Goal: Share content: Share content

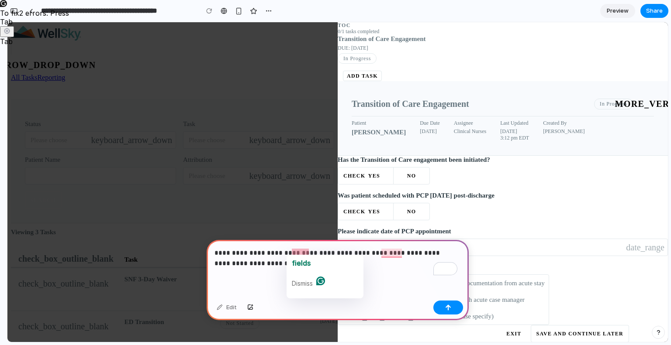
click at [300, 252] on p "**********" at bounding box center [335, 258] width 243 height 21
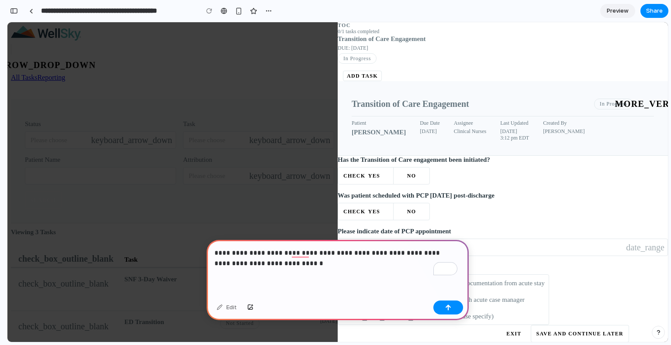
click at [300, 255] on p "**********" at bounding box center [335, 258] width 243 height 21
click at [299, 251] on p "**********" at bounding box center [335, 258] width 243 height 21
click at [296, 259] on p "**********" at bounding box center [335, 258] width 243 height 21
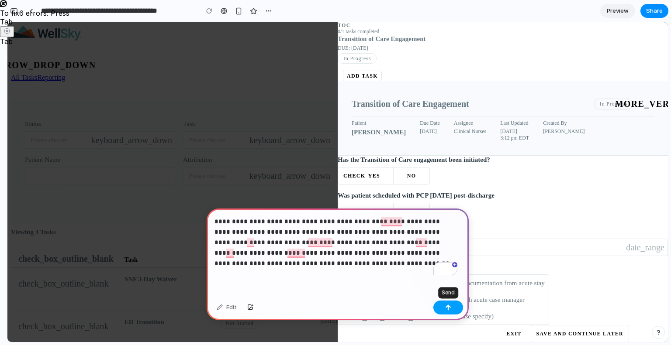
click at [451, 306] on div "button" at bounding box center [448, 308] width 6 height 6
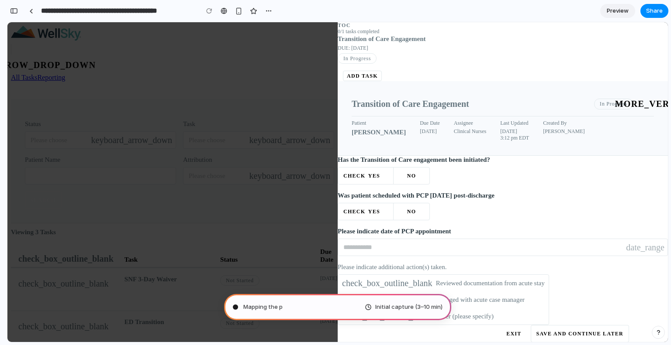
type input "**********"
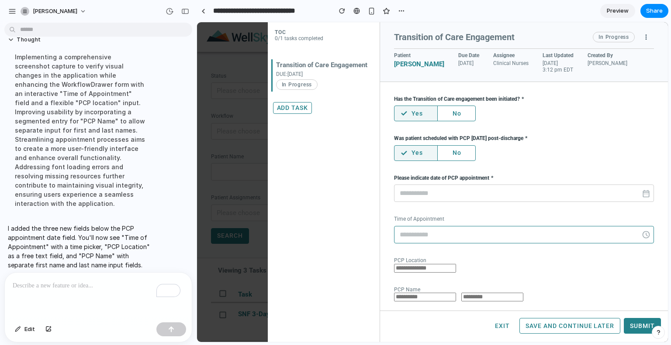
click at [564, 234] on input "text" at bounding box center [524, 234] width 260 height 17
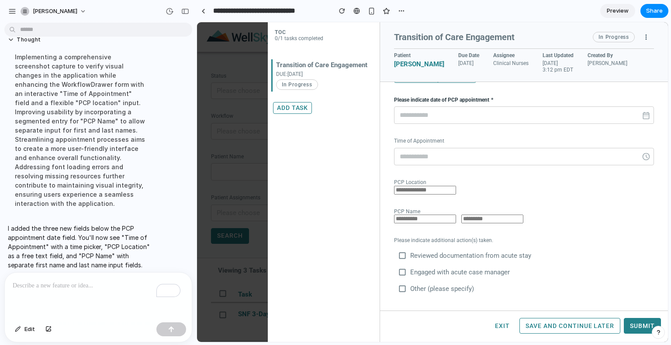
click at [44, 286] on p "To enrich screen reader interactions, please activate Accessibility in Grammarl…" at bounding box center [98, 286] width 171 height 10
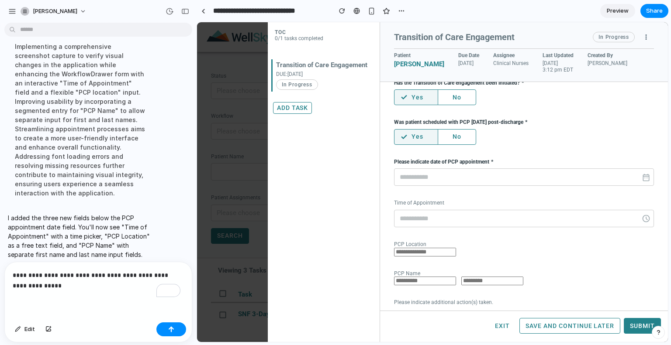
scroll to position [0, 0]
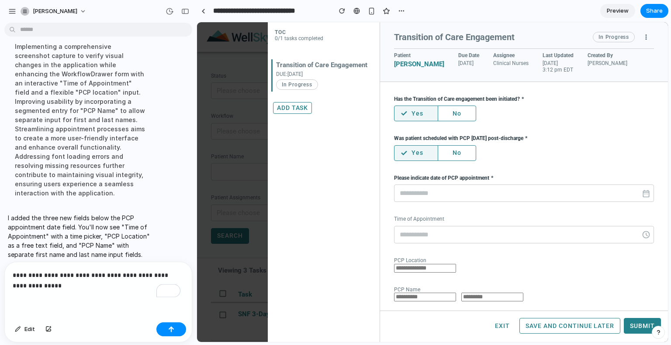
drag, startPoint x: 663, startPoint y: 172, endPoint x: 867, endPoint y: 132, distance: 207.8
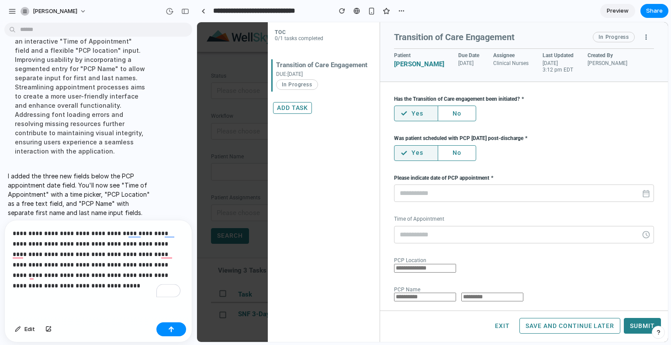
scroll to position [78, 0]
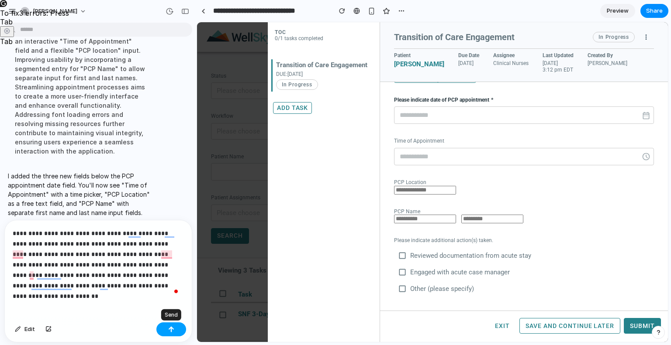
click at [173, 332] on div "button" at bounding box center [171, 330] width 6 height 6
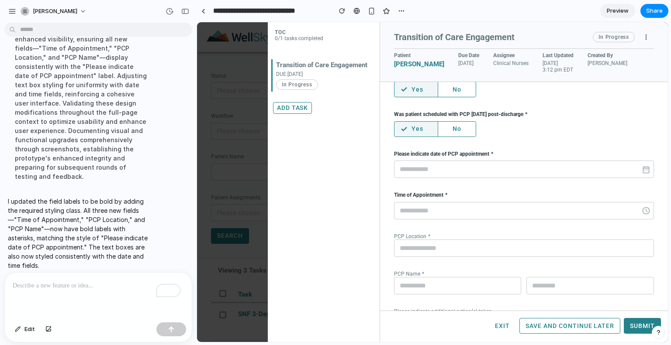
scroll to position [23, 0]
drag, startPoint x: 664, startPoint y: 197, endPoint x: 865, endPoint y: 235, distance: 204.8
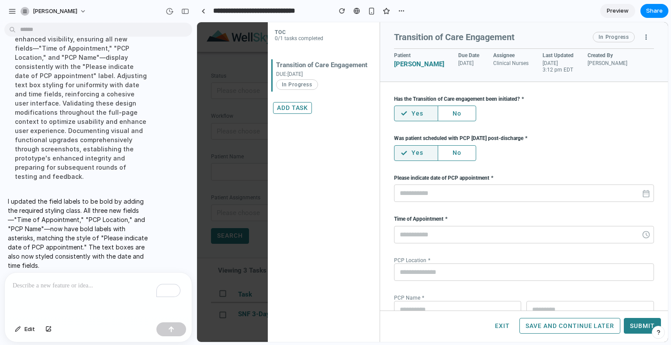
drag, startPoint x: 666, startPoint y: 269, endPoint x: 867, endPoint y: 193, distance: 214.9
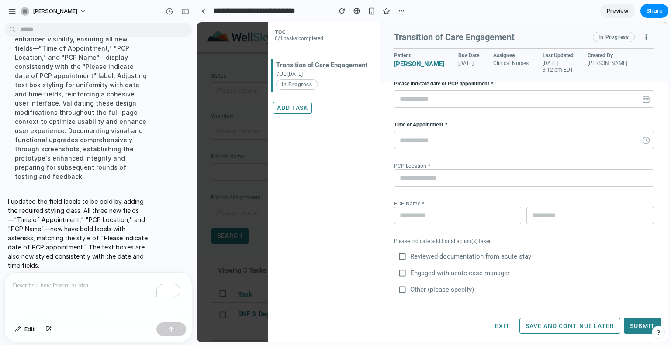
click at [96, 290] on div "To enrich screen reader interactions, please activate Accessibility in Grammarl…" at bounding box center [98, 296] width 187 height 46
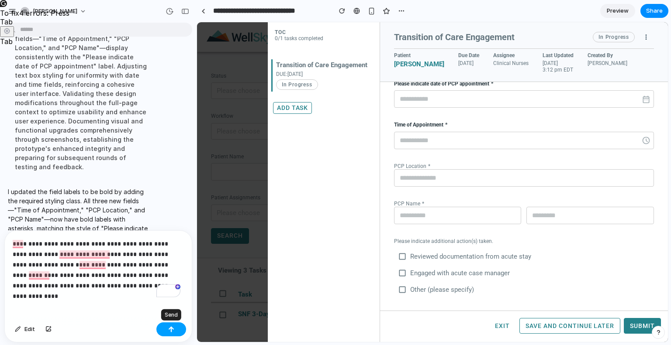
click at [172, 329] on div "button" at bounding box center [171, 330] width 6 height 6
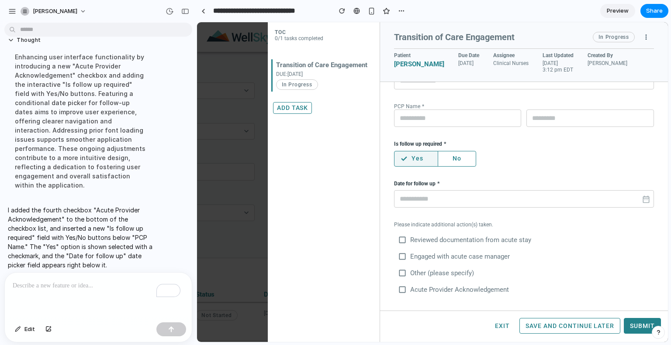
scroll to position [0, 171]
click at [655, 8] on span "Share" at bounding box center [654, 11] width 17 height 9
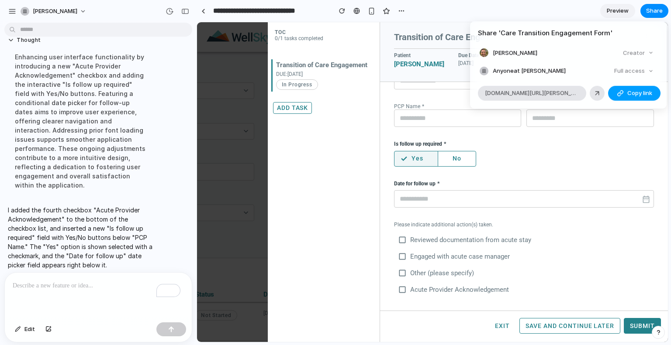
click at [634, 93] on span "Copy link" at bounding box center [639, 93] width 25 height 9
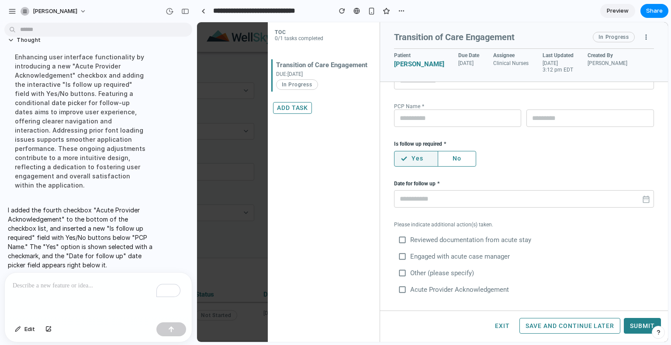
click at [56, 290] on div "Share ' Care Transition Engagement Form ' Tushar Tanna Creator Anyone at Tushar…" at bounding box center [335, 172] width 671 height 345
click at [58, 287] on p "To enrich screen reader interactions, please activate Accessibility in Grammarl…" at bounding box center [97, 286] width 168 height 10
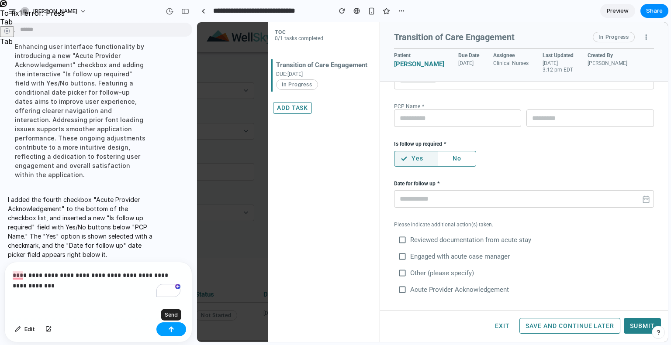
click at [172, 329] on div "button" at bounding box center [171, 330] width 6 height 6
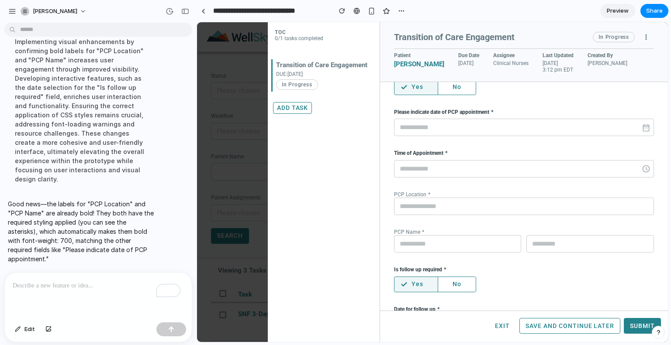
scroll to position [66, 0]
click at [99, 283] on p "To enrich screen reader interactions, please activate Accessibility in Grammarl…" at bounding box center [97, 286] width 168 height 10
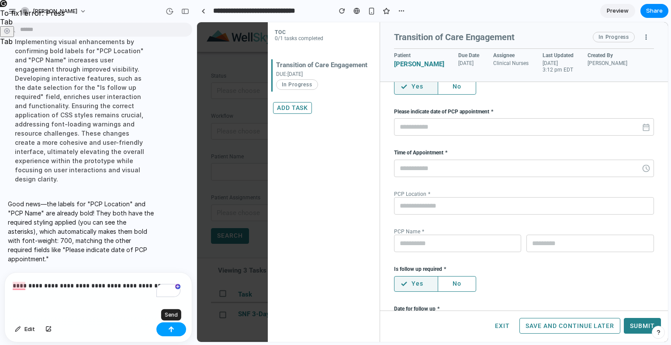
click at [173, 327] on div "button" at bounding box center [171, 330] width 6 height 6
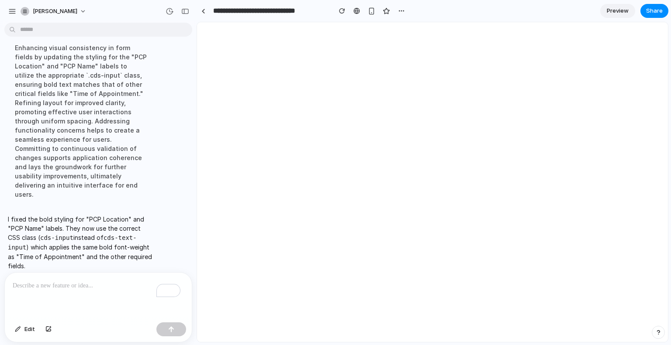
scroll to position [0, 0]
